Goal: Task Accomplishment & Management: Use online tool/utility

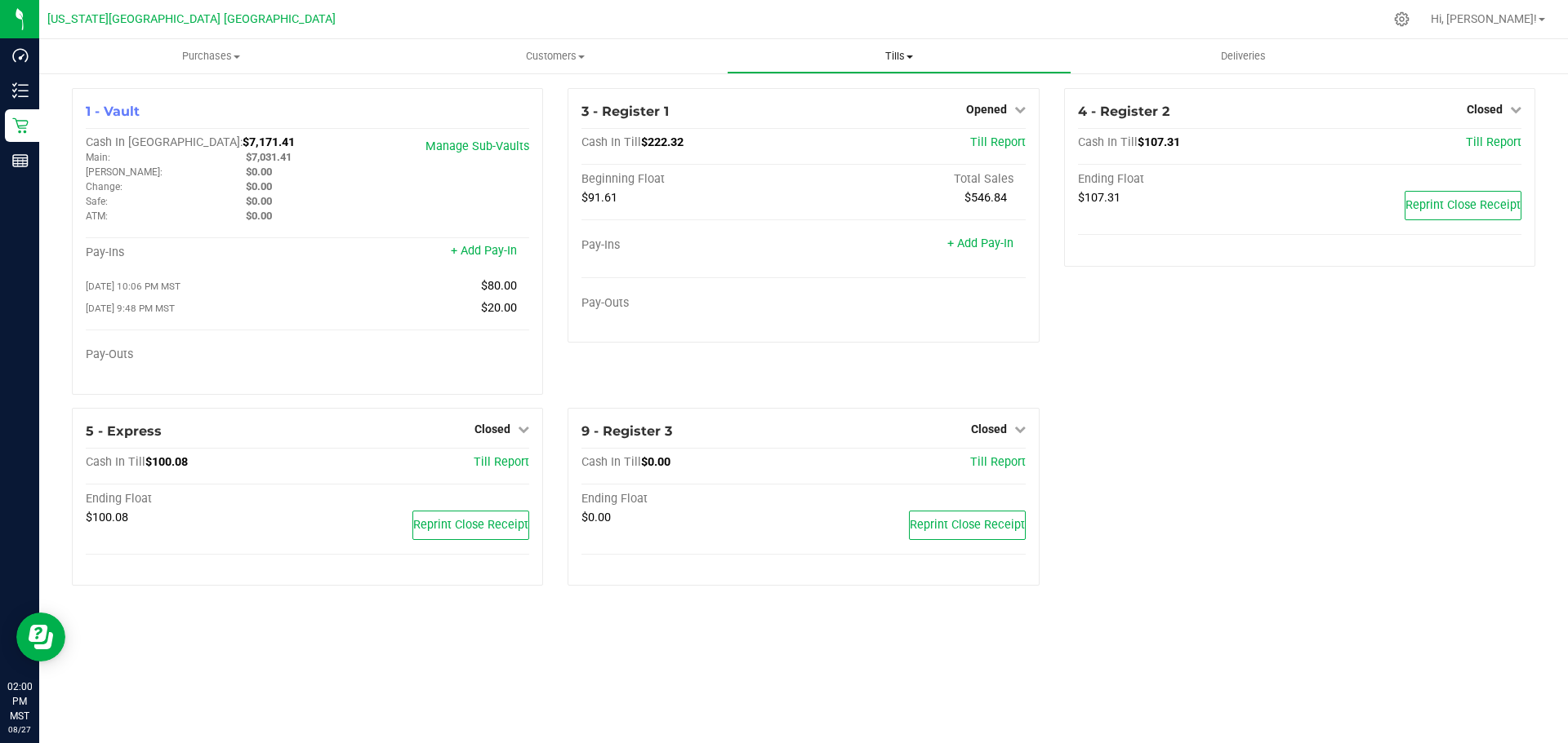
drag, startPoint x: 884, startPoint y: 35, endPoint x: 886, endPoint y: 54, distance: 19.1
click at [884, 41] on div "[US_STATE][GEOGRAPHIC_DATA] [PERSON_NAME] Hi, [PERSON_NAME]! Purchases Summary …" at bounding box center [803, 371] width 1529 height 743
click at [886, 54] on span "Tills" at bounding box center [898, 56] width 342 height 15
click at [881, 111] on ul "Manage tills" at bounding box center [898, 98] width 344 height 49
click at [881, 104] on div "3 - Register 1 Opened Close Till" at bounding box center [803, 112] width 443 height 20
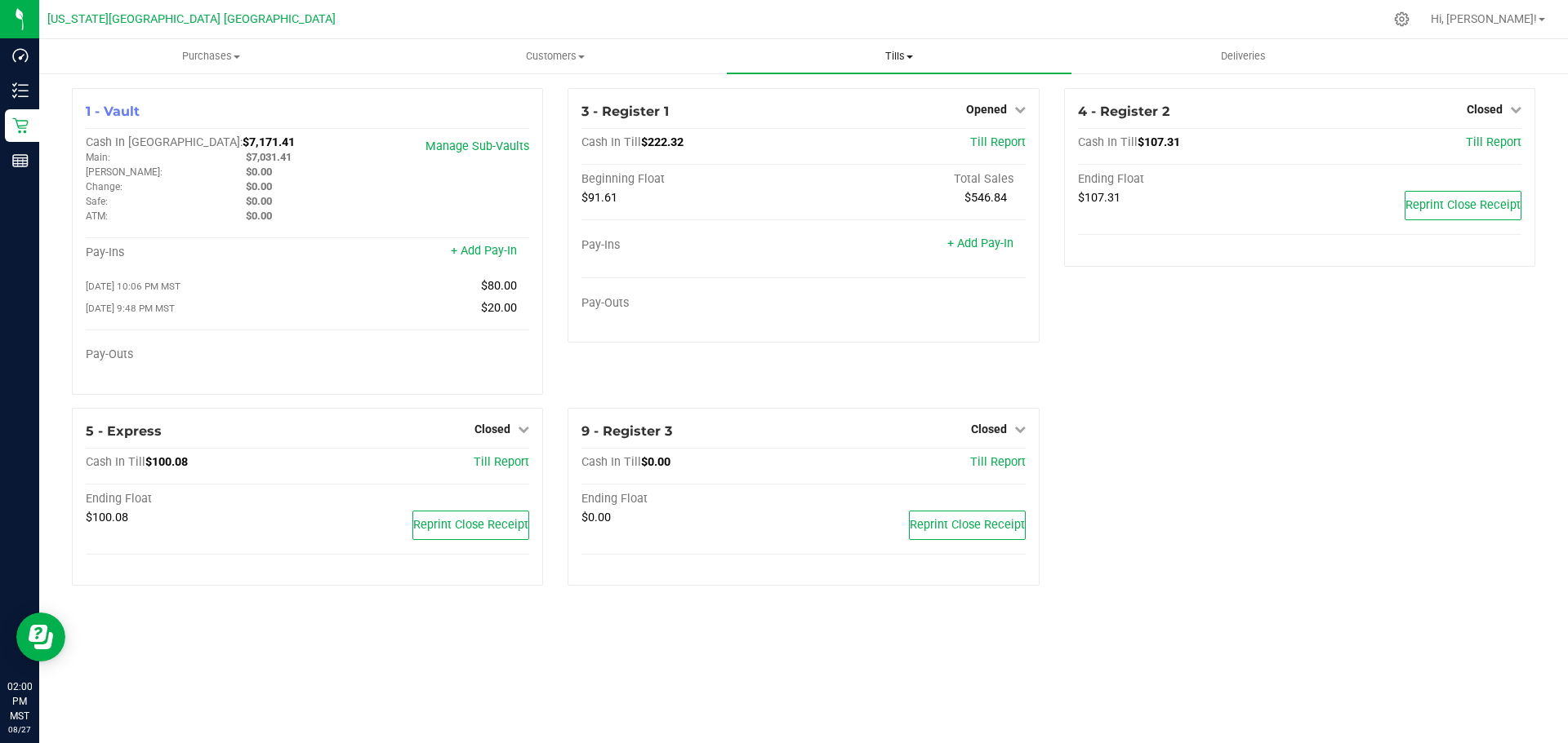
click at [889, 55] on span "Tills" at bounding box center [898, 56] width 344 height 15
click at [868, 96] on li "Manage tills" at bounding box center [898, 99] width 344 height 20
click at [1473, 116] on span "Closed" at bounding box center [1484, 109] width 36 height 13
click at [1453, 150] on div "Open Till" at bounding box center [1484, 143] width 121 height 20
click at [1472, 144] on link "Open Till" at bounding box center [1484, 143] width 44 height 13
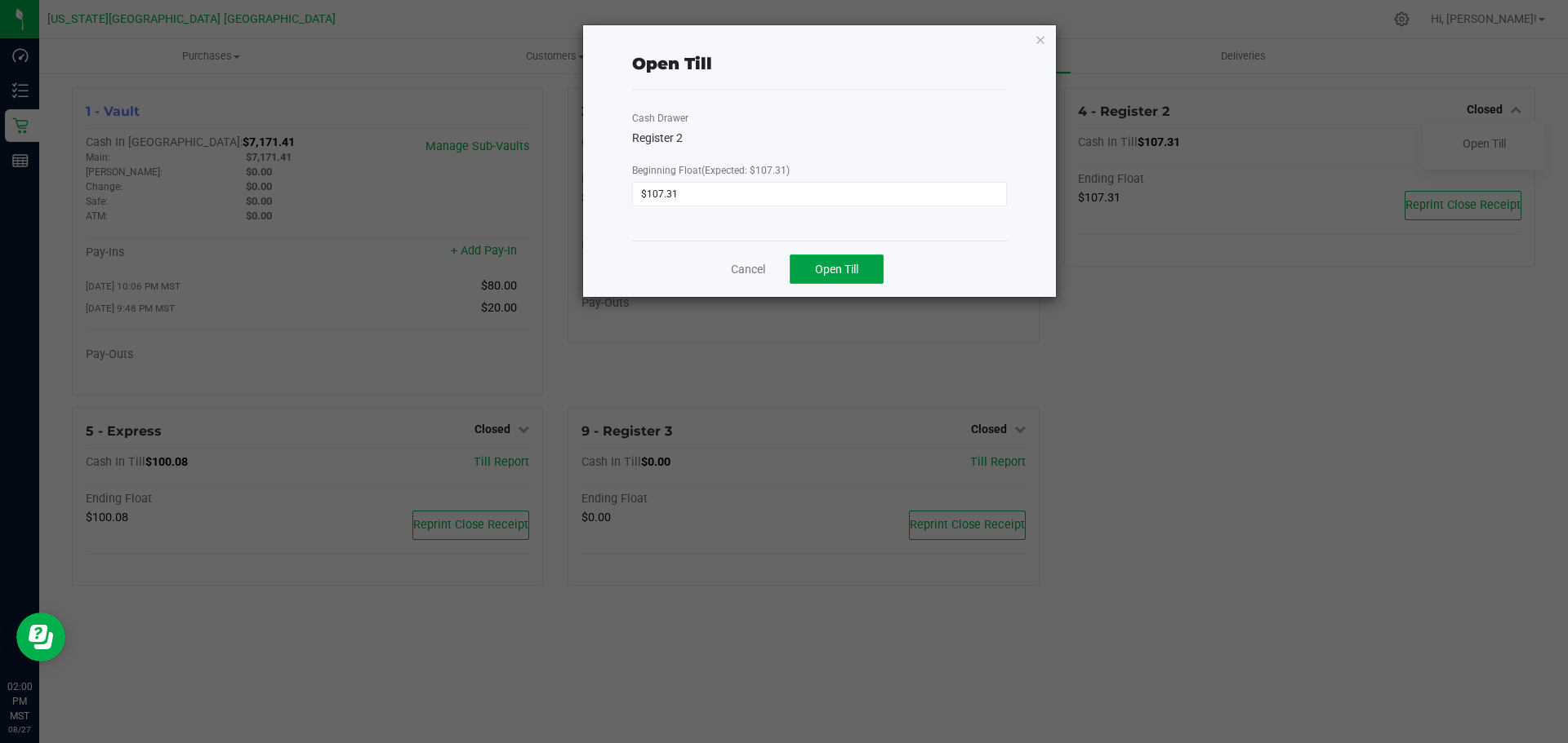
click at [857, 261] on button "Open Till" at bounding box center [836, 269] width 93 height 29
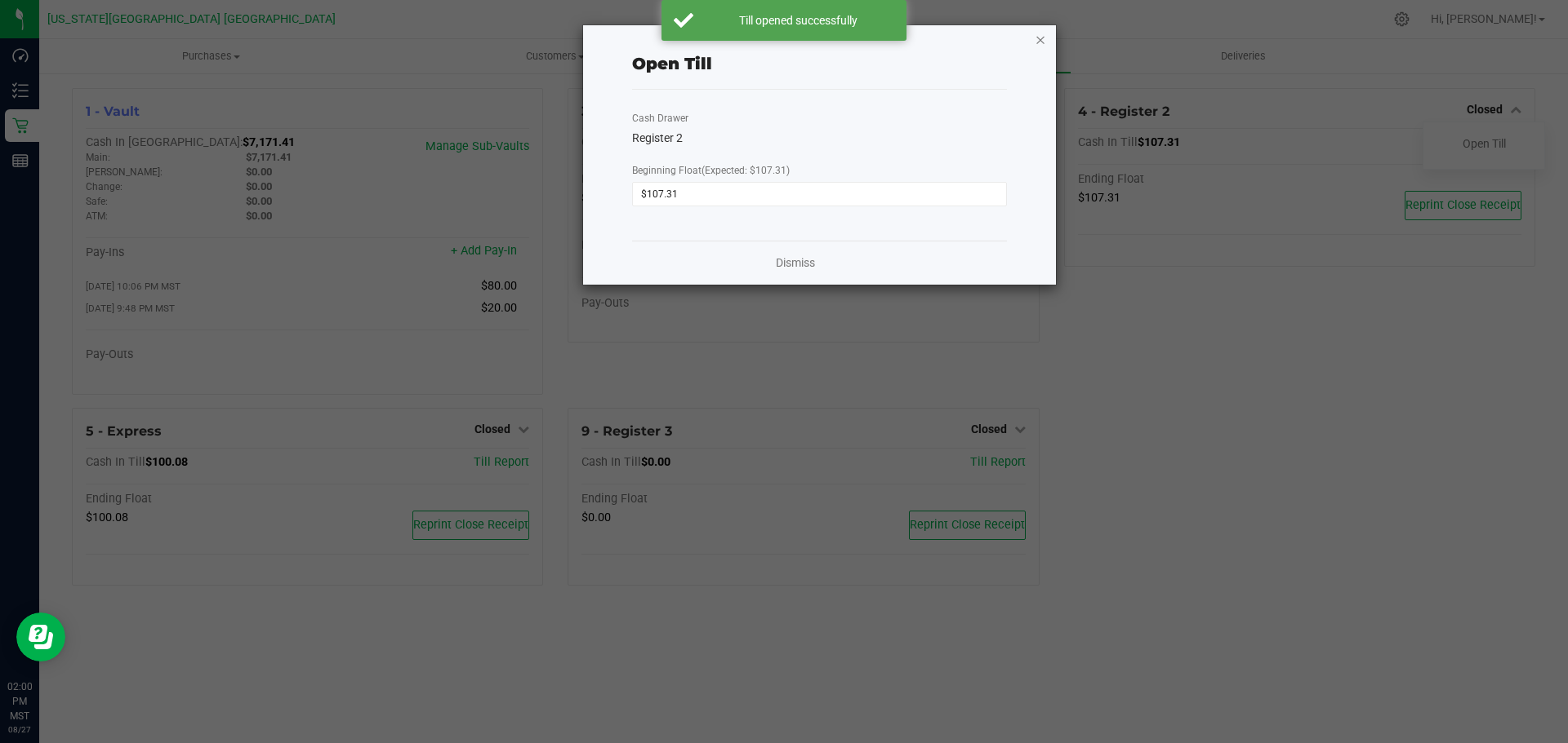
click at [1039, 35] on icon "button" at bounding box center [1040, 39] width 12 height 20
